Goal: Information Seeking & Learning: Find specific page/section

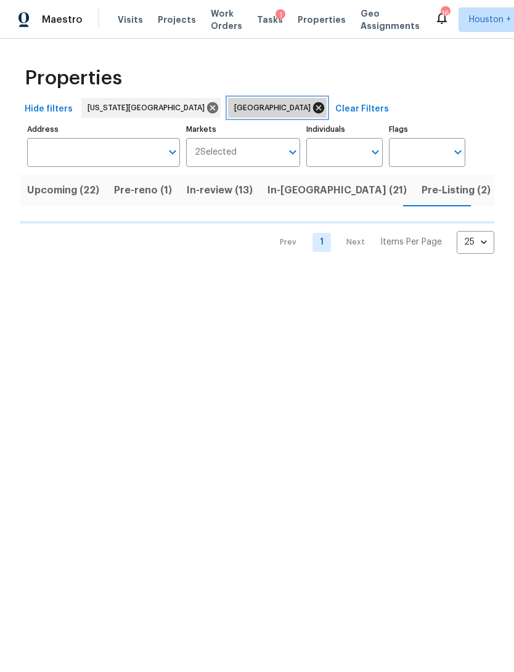
click at [313, 103] on icon at bounding box center [318, 107] width 11 height 11
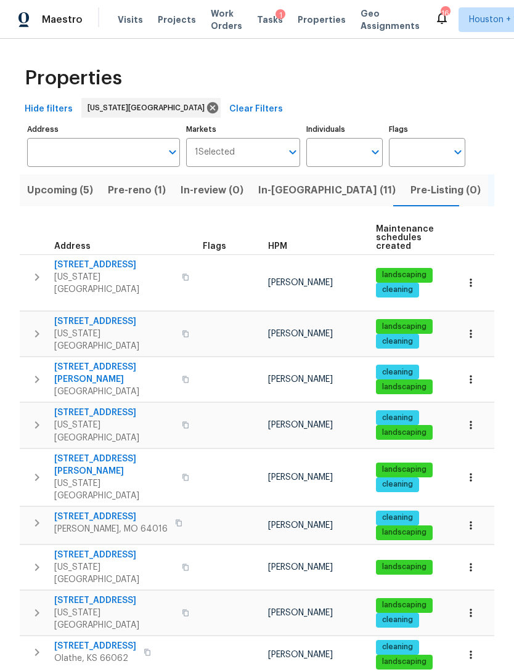
click at [280, 192] on span "In-reno (11)" at bounding box center [326, 190] width 137 height 17
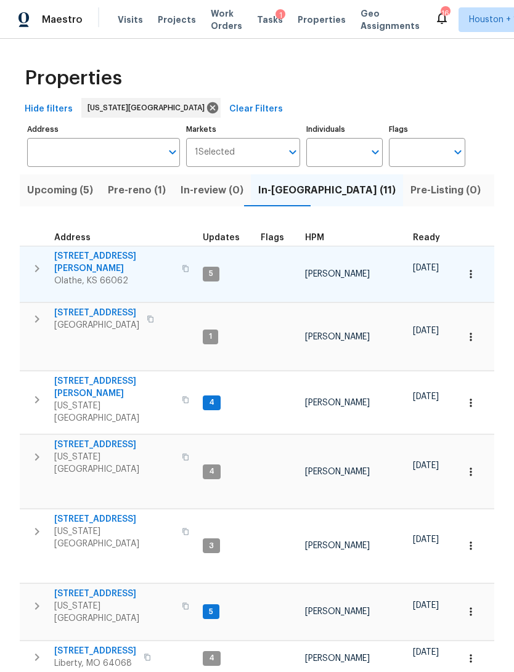
click at [470, 270] on icon "button" at bounding box center [470, 274] width 2 height 8
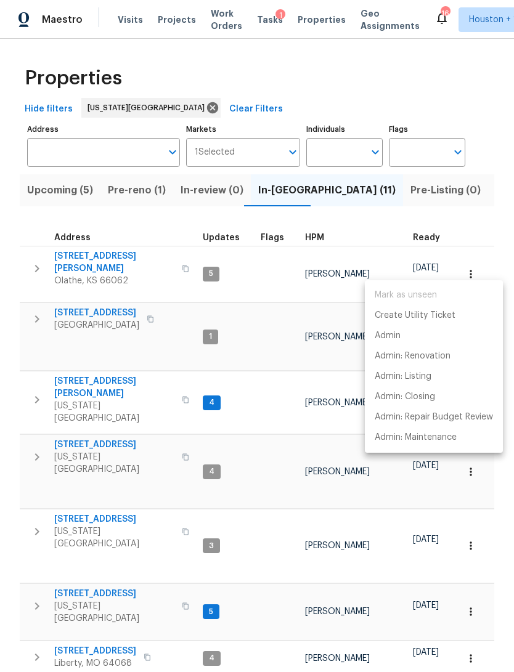
click at [65, 263] on div at bounding box center [257, 336] width 514 height 672
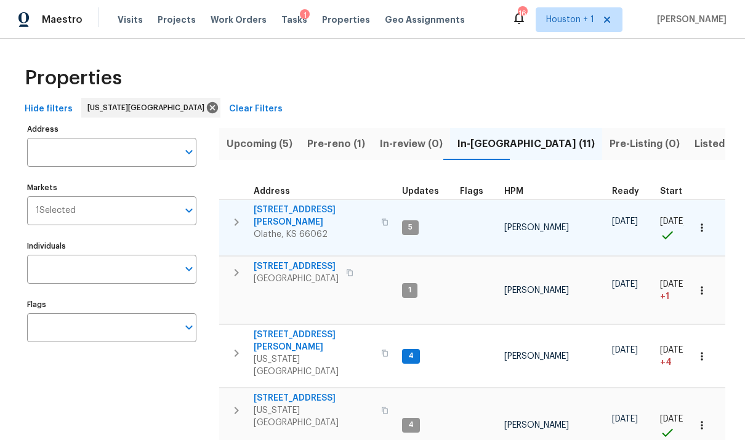
click at [297, 228] on span "Olathe, KS 66062" at bounding box center [314, 234] width 120 height 12
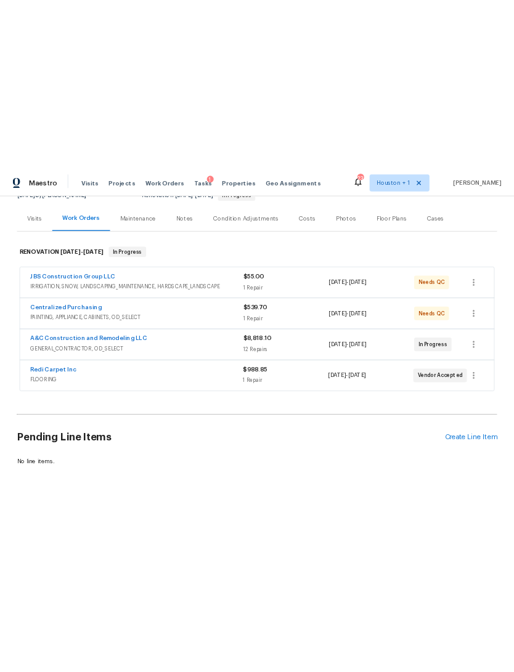
scroll to position [133, 0]
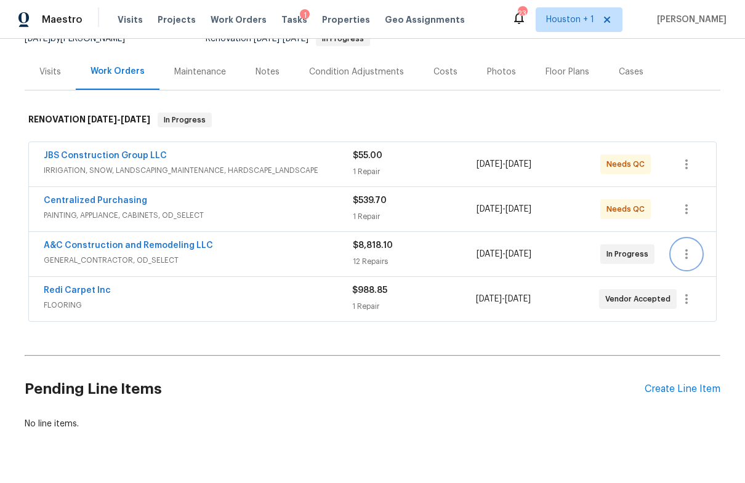
click at [688, 253] on icon "button" at bounding box center [686, 254] width 15 height 15
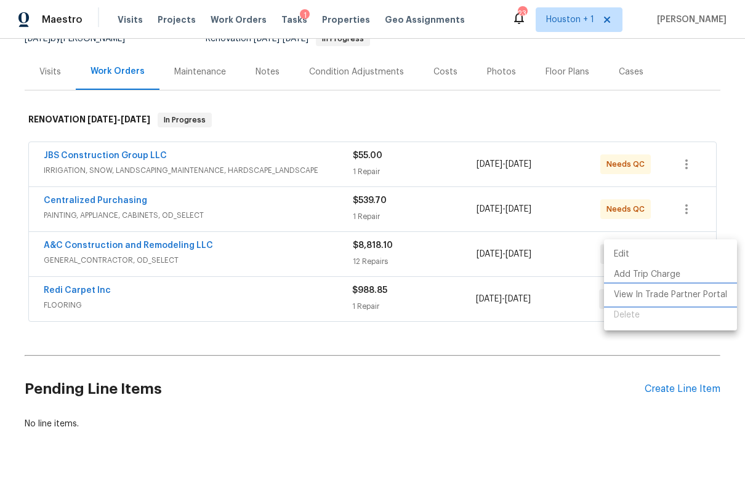
click at [687, 296] on li "View In Trade Partner Portal" at bounding box center [670, 295] width 133 height 20
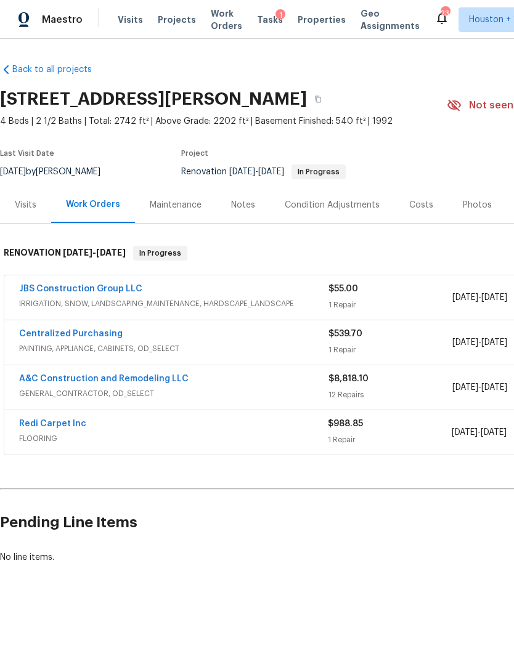
scroll to position [0, 0]
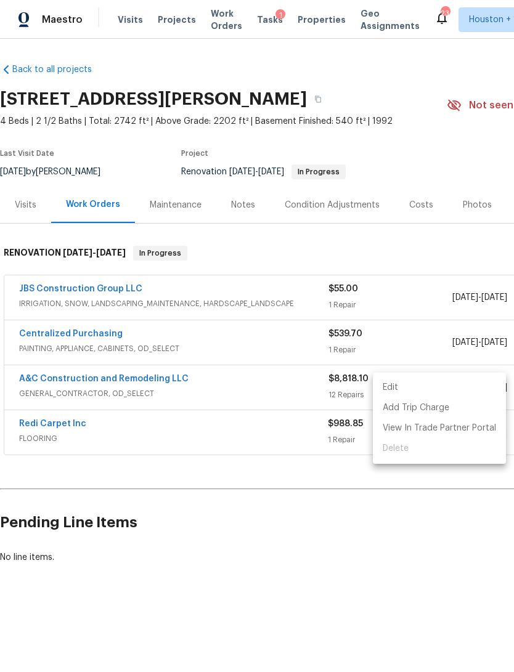
click at [297, 23] on div at bounding box center [257, 336] width 514 height 672
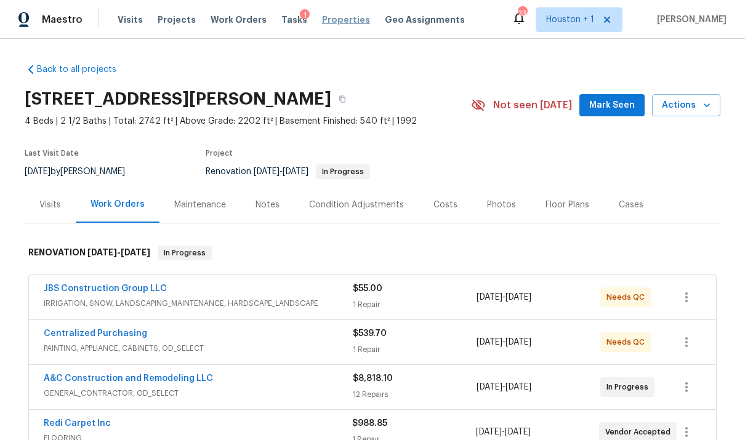
click at [334, 19] on span "Properties" at bounding box center [346, 20] width 48 height 12
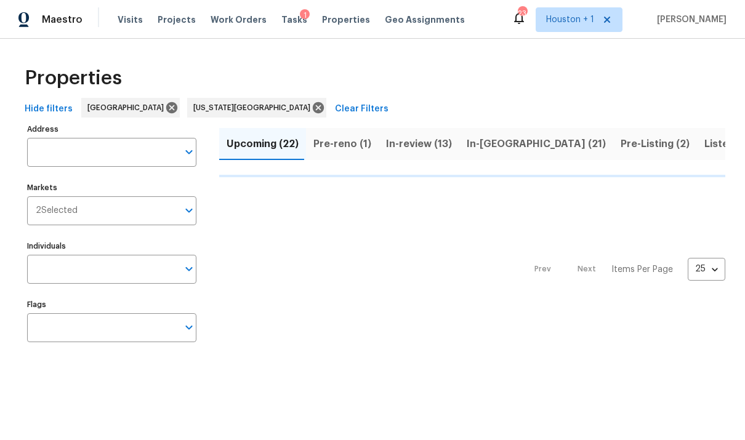
click at [613, 134] on button "Pre-Listing (2)" at bounding box center [655, 144] width 84 height 32
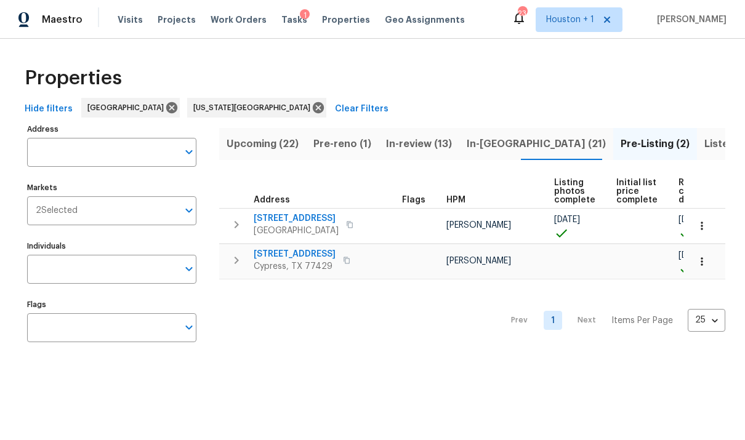
click at [487, 146] on span "In-reno (21)" at bounding box center [536, 143] width 139 height 17
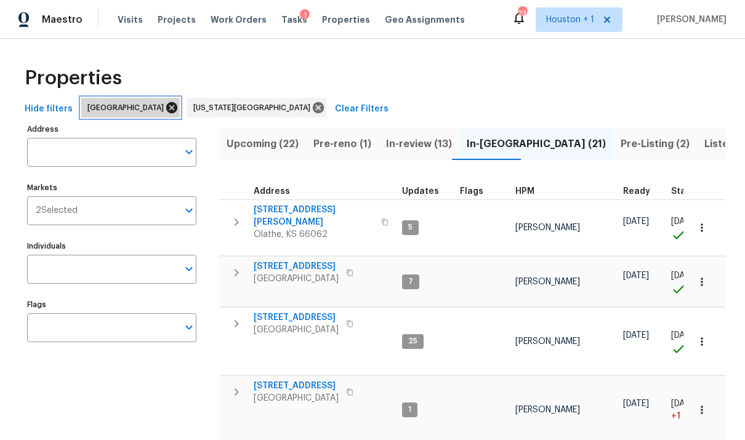
click at [165, 112] on icon at bounding box center [172, 108] width 14 height 14
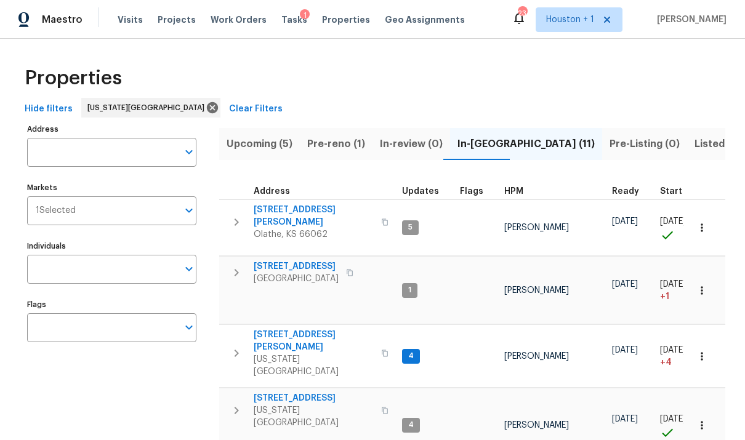
click at [695, 146] on span "Listed (30)" at bounding box center [722, 143] width 54 height 17
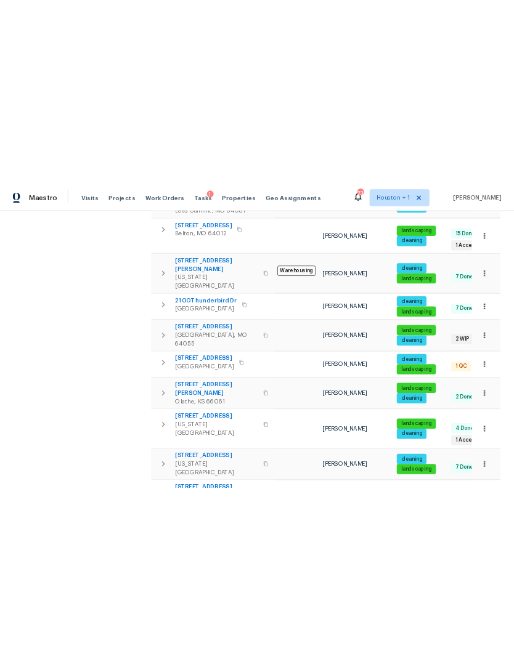
scroll to position [735, 0]
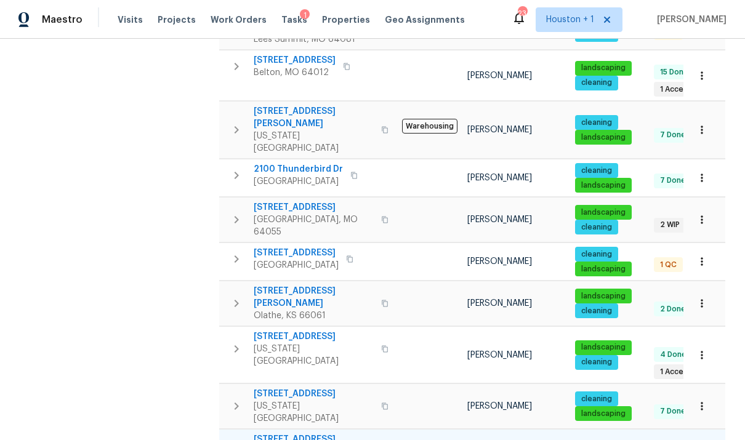
click at [268, 434] on span "4940 Alden Rd" at bounding box center [314, 446] width 120 height 25
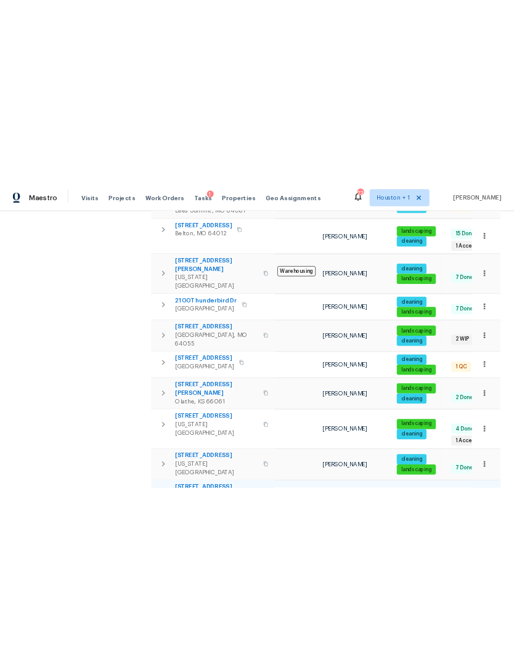
scroll to position [506, 0]
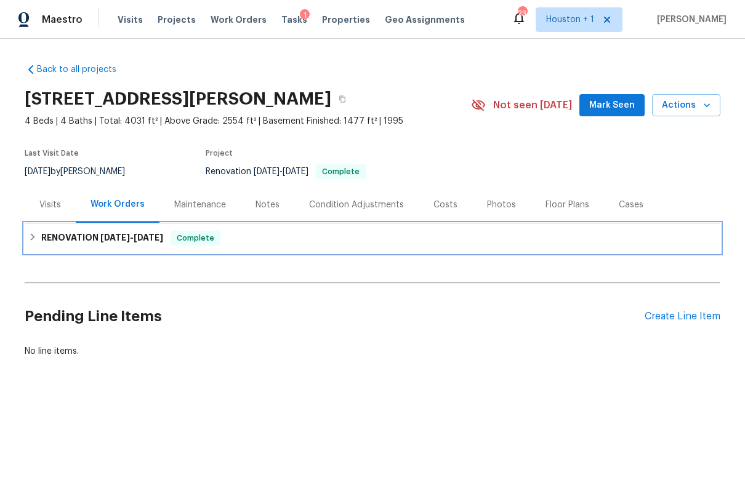
click at [41, 241] on h6 "RENOVATION [DATE] - [DATE]" at bounding box center [102, 238] width 122 height 15
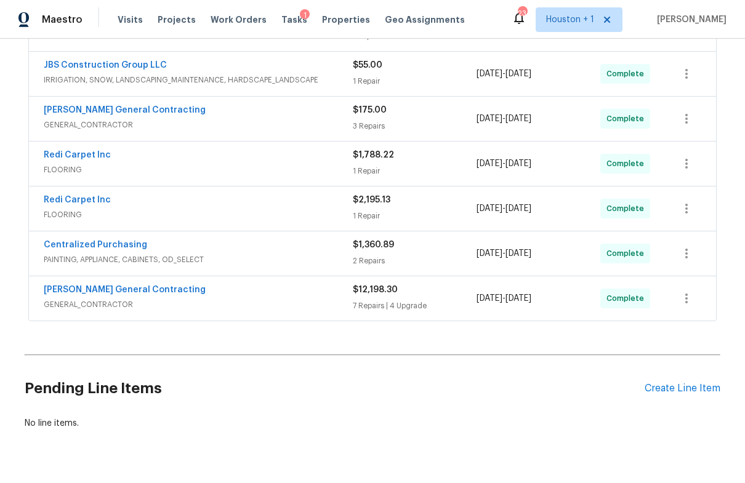
scroll to position [268, 0]
click at [65, 113] on link "[PERSON_NAME] General Contracting" at bounding box center [125, 111] width 162 height 9
